Goal: Task Accomplishment & Management: Complete application form

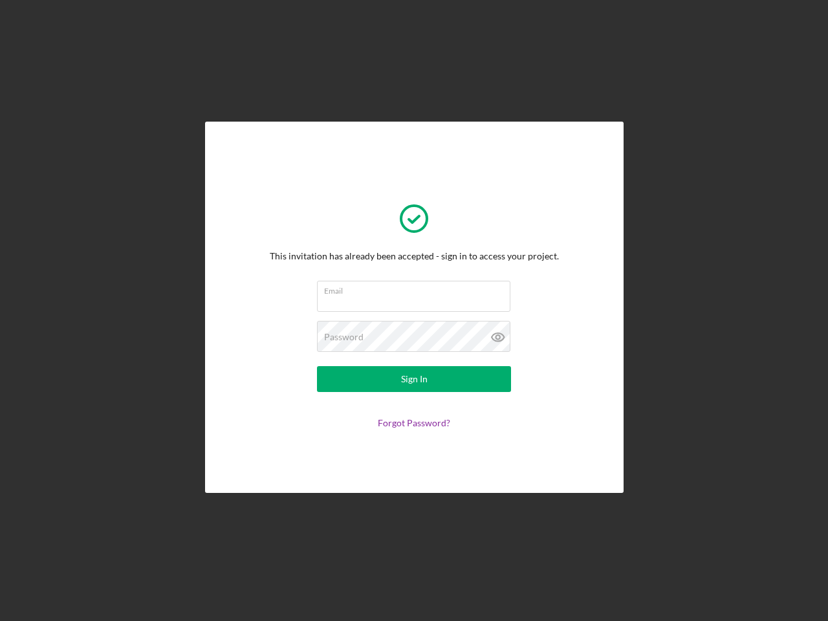
click at [414, 310] on input "Email" at bounding box center [413, 296] width 193 height 31
click at [498, 337] on icon at bounding box center [498, 337] width 32 height 32
